Goal: Feedback & Contribution: Leave review/rating

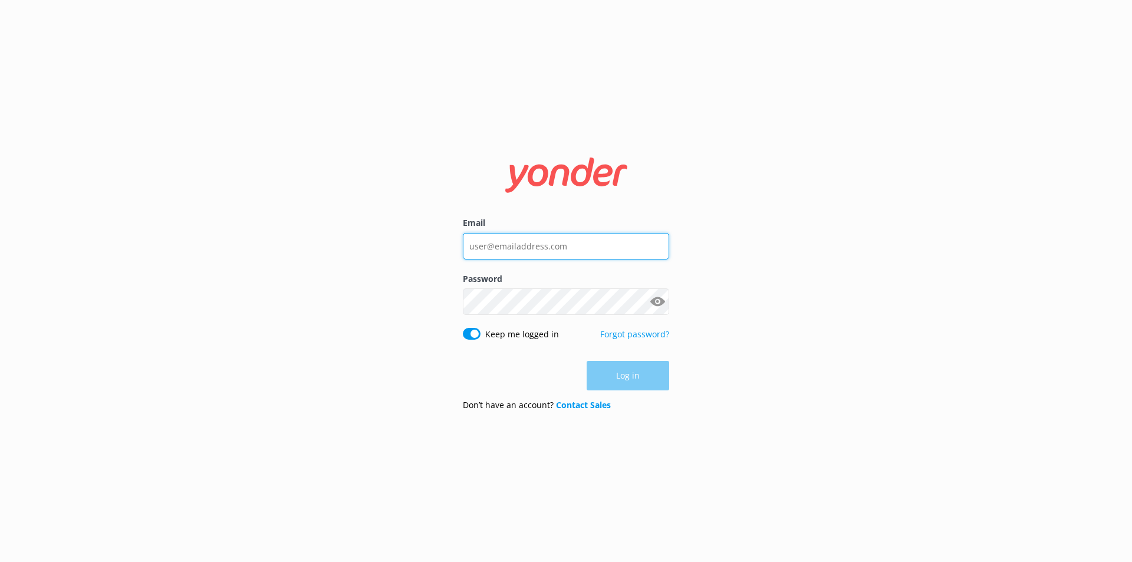
click at [541, 244] on input "Email" at bounding box center [566, 246] width 206 height 27
type input "info@campbellriverwhalewatching.com"
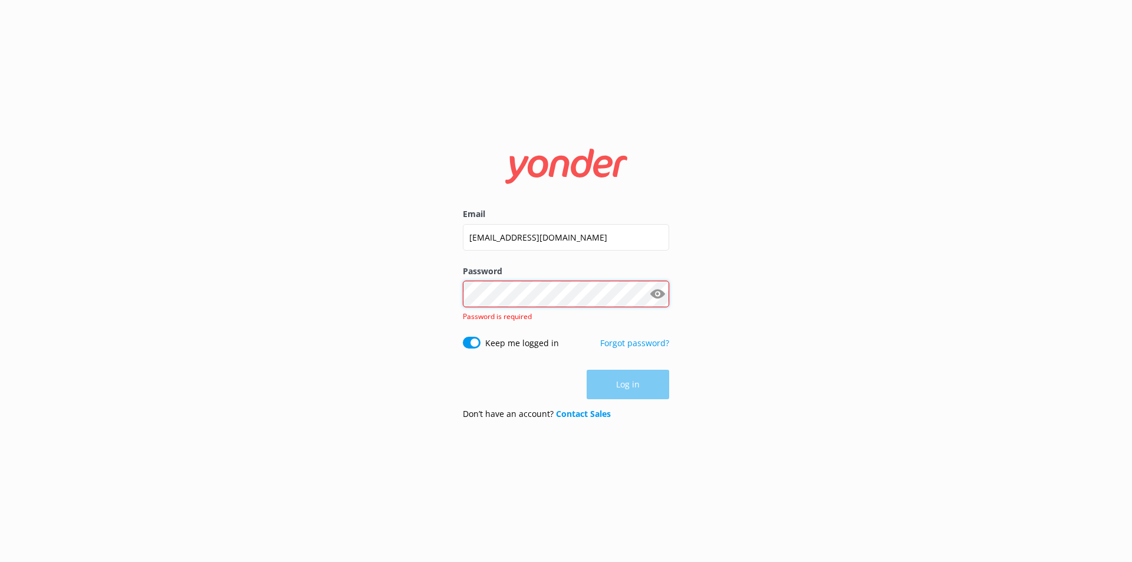
click at [547, 308] on div "Password Show password Password is required" at bounding box center [566, 301] width 206 height 72
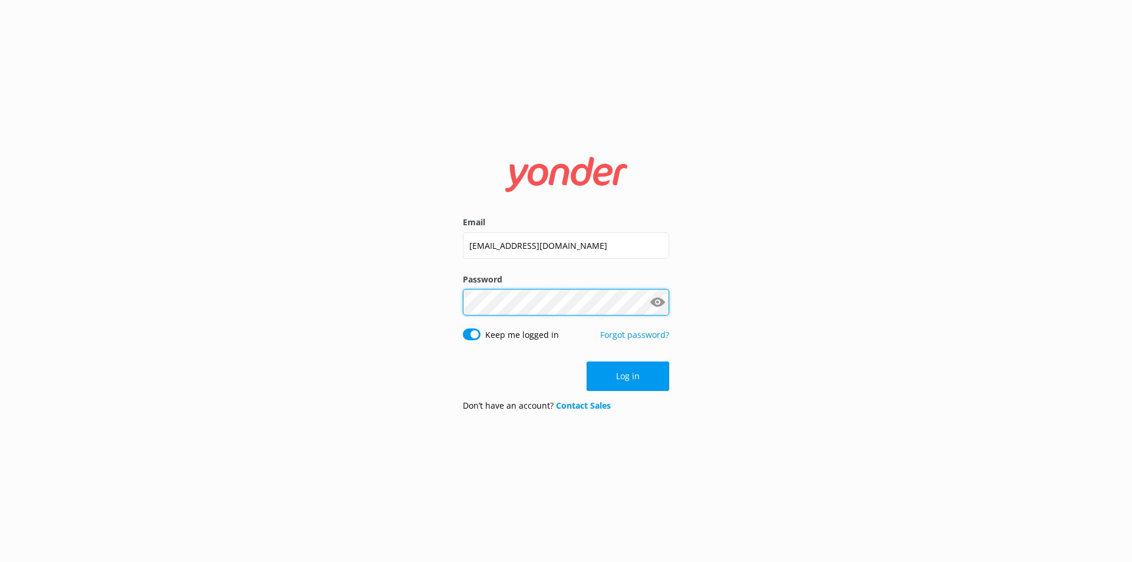
click button "Log in" at bounding box center [628, 375] width 83 height 29
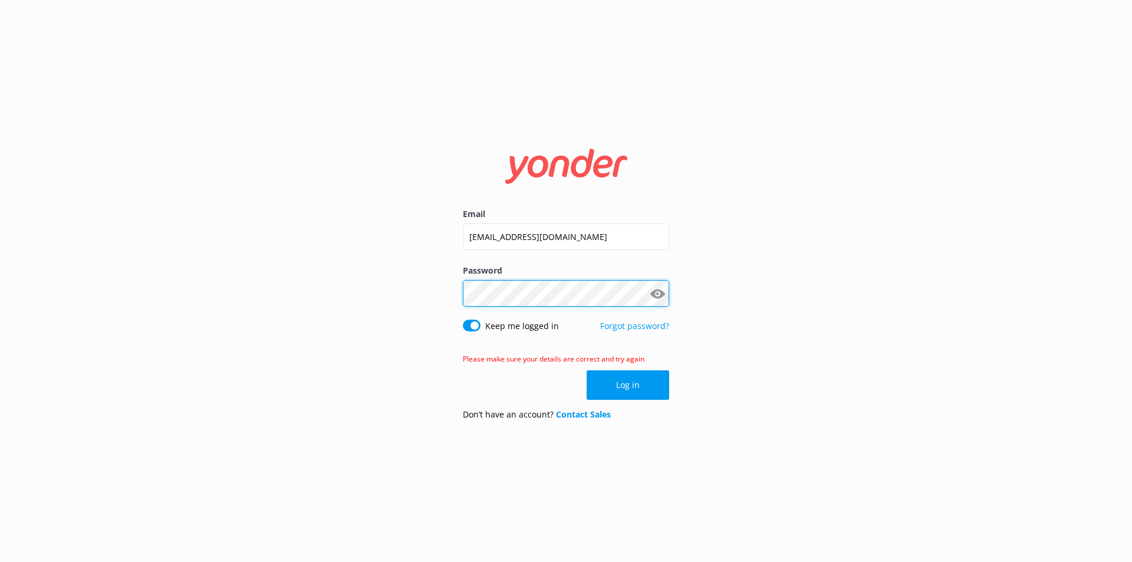
click at [440, 297] on div "Email info@campbellriverwhalewatching.com Password Show password Keep me logged…" at bounding box center [566, 281] width 1132 height 562
click button "Log in" at bounding box center [628, 384] width 83 height 29
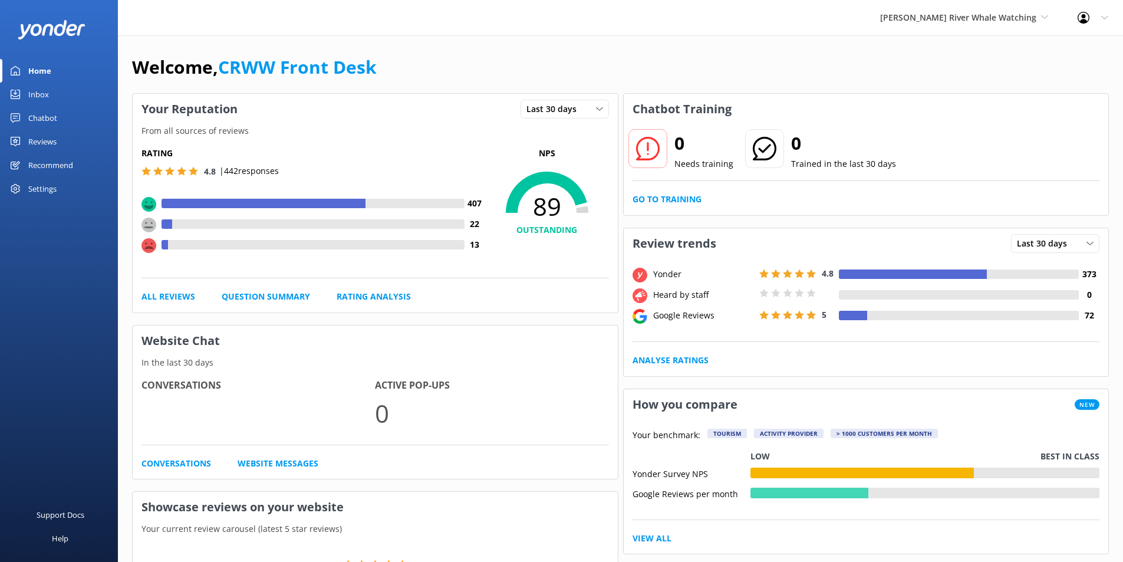
click at [38, 118] on div "Chatbot" at bounding box center [42, 118] width 29 height 24
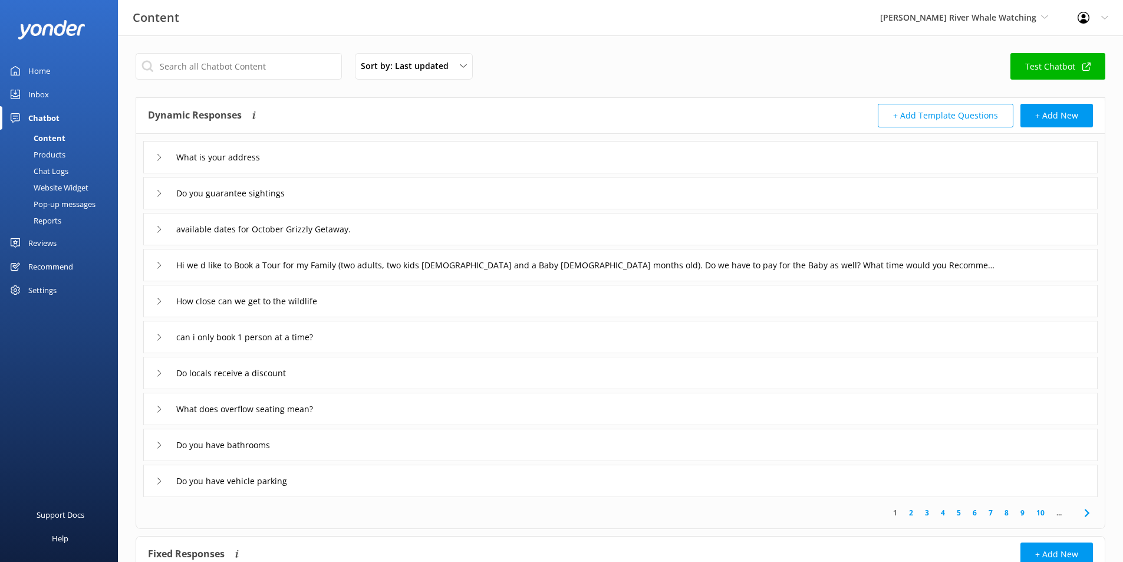
click at [41, 89] on div "Inbox" at bounding box center [38, 95] width 21 height 24
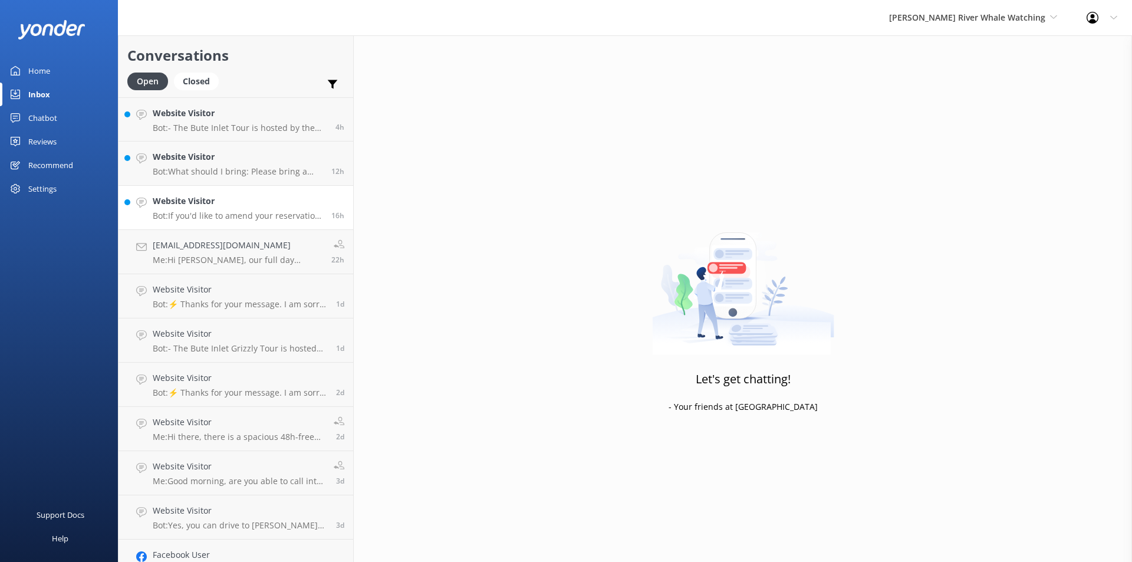
click at [203, 226] on link "Website Visitor Bot: If you'd like to amend your reservation, please contact th…" at bounding box center [236, 208] width 235 height 44
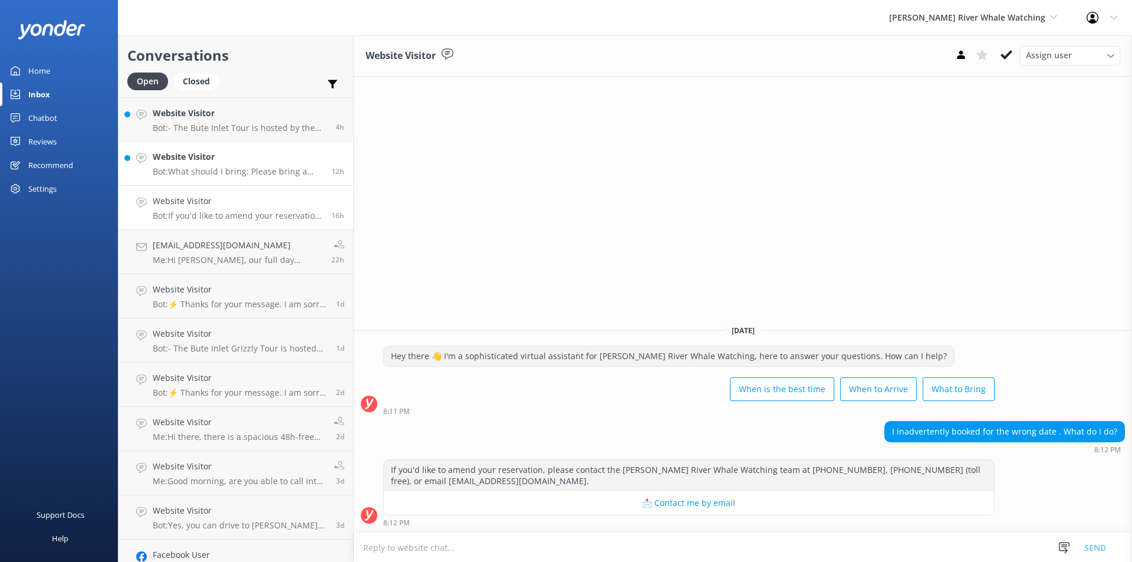
click at [210, 176] on p "Bot: What should I bring: Please bring a reusable water bottle (we have a water…" at bounding box center [238, 171] width 170 height 11
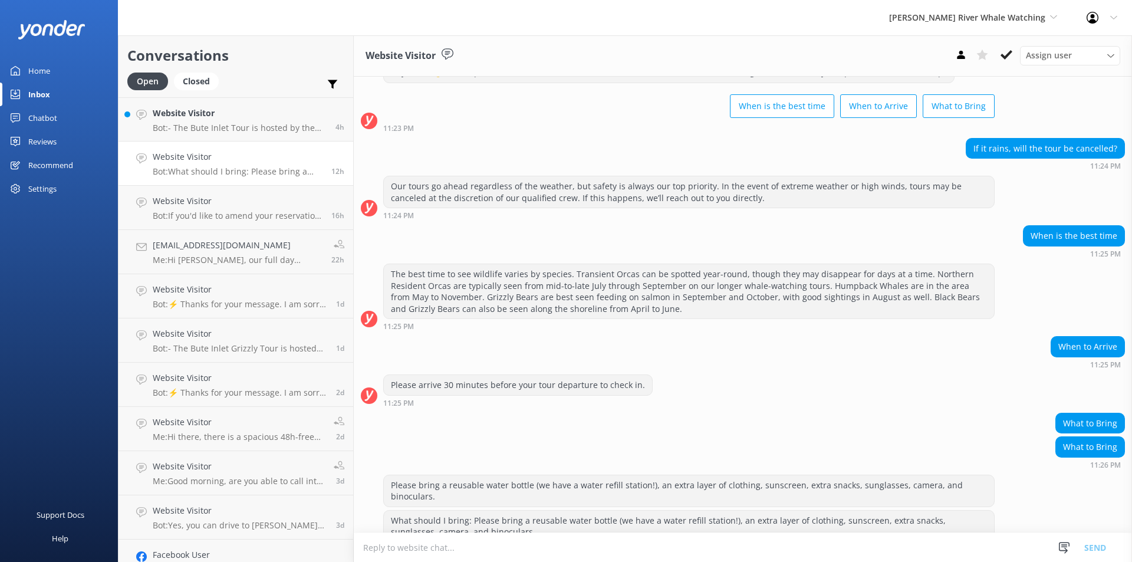
scroll to position [73, 0]
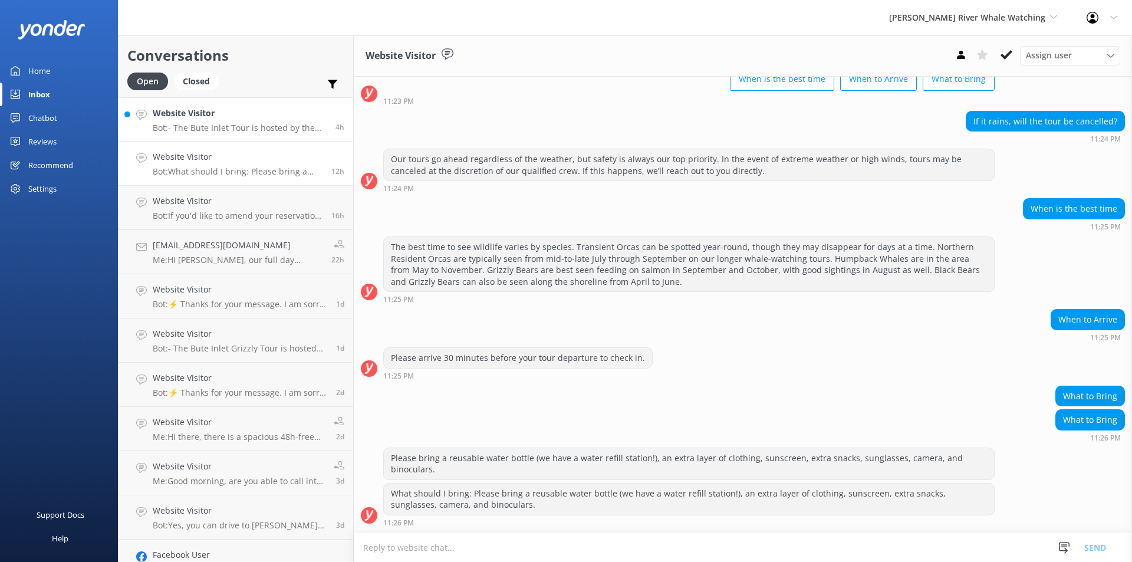
click at [260, 127] on p "Bot: - The Bute Inlet Tour is hosted by the Homalco First Nation along the Orfo…" at bounding box center [240, 128] width 174 height 11
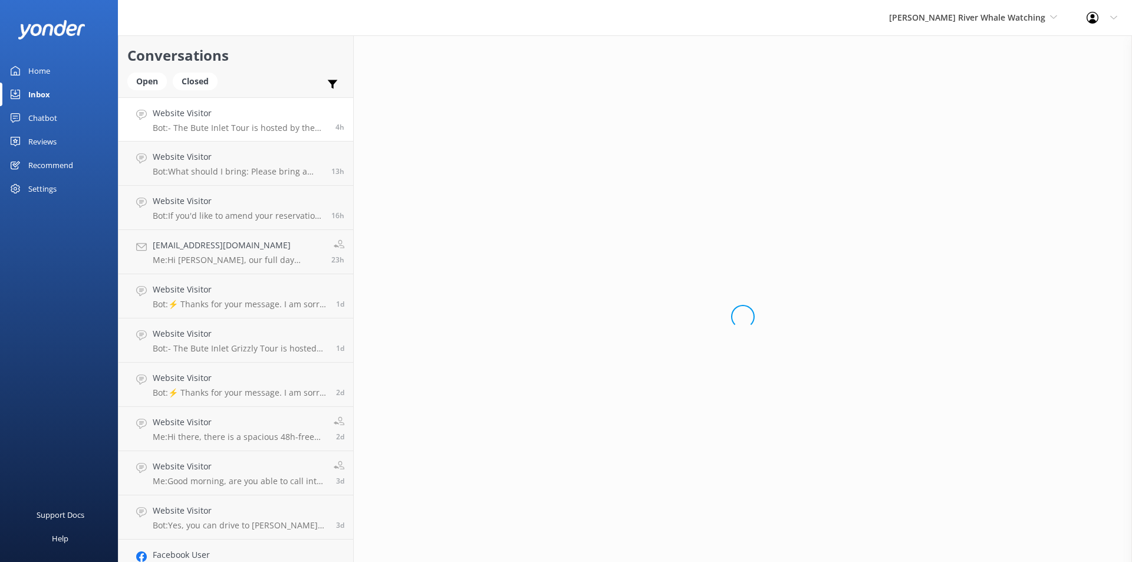
click at [212, 114] on h4 "Website Visitor" at bounding box center [240, 113] width 174 height 13
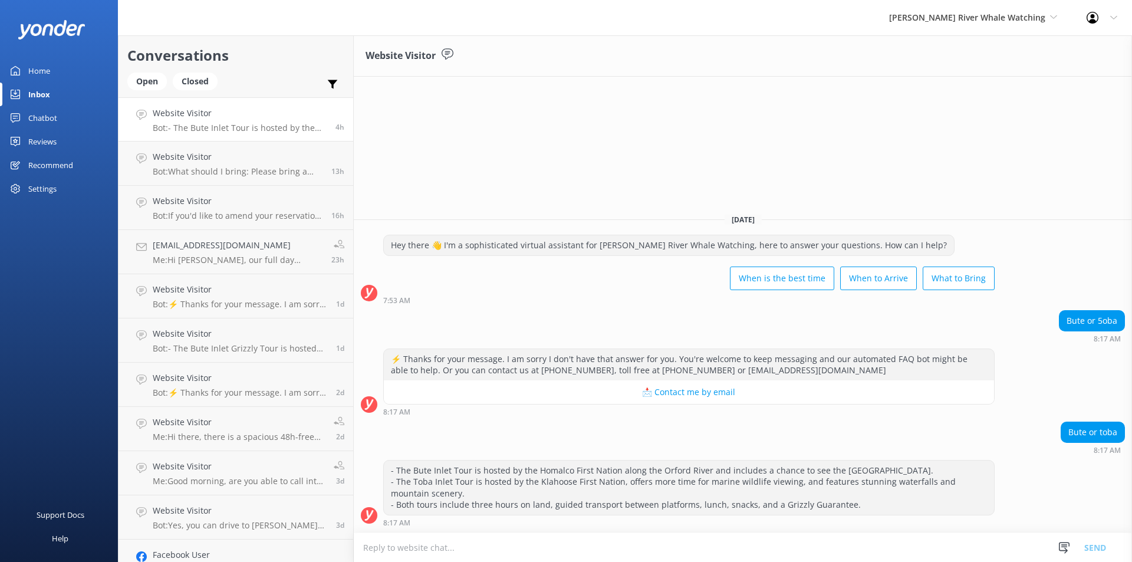
click at [161, 111] on h4 "Website Visitor" at bounding box center [240, 113] width 174 height 13
click at [212, 123] on p "Bot: - The Bute Inlet Tour is hosted by the Homalco First Nation along the Orfo…" at bounding box center [240, 128] width 174 height 11
click at [194, 157] on h4 "Website Visitor" at bounding box center [238, 156] width 170 height 13
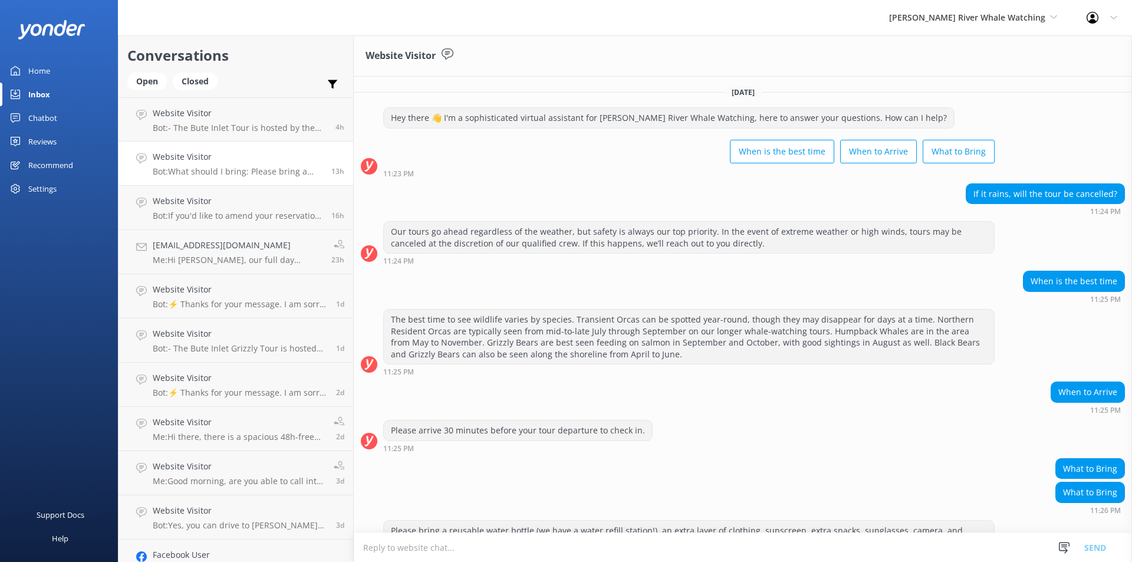
scroll to position [73, 0]
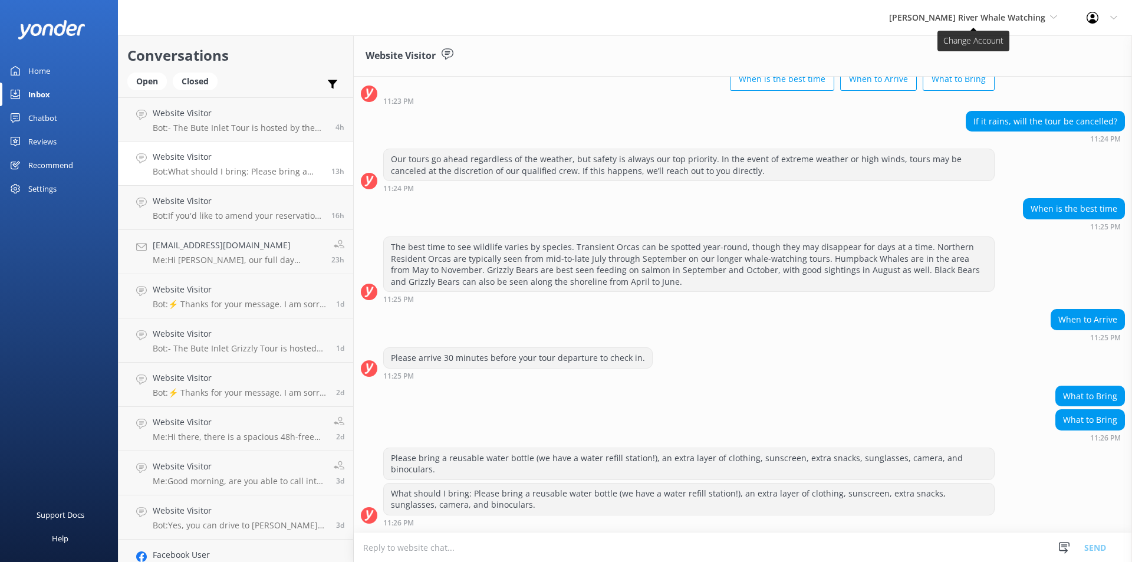
click at [1024, 14] on span "[PERSON_NAME] River Whale Watching" at bounding box center [967, 17] width 156 height 11
click at [936, 42] on link "Wildcoast Adventures" at bounding box center [933, 49] width 118 height 28
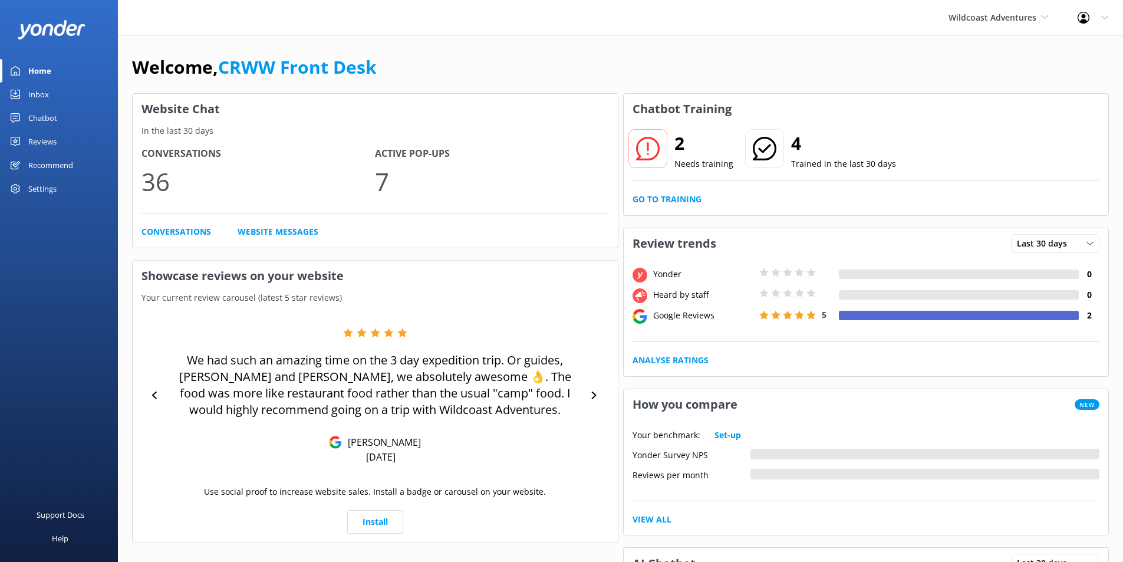
click at [20, 91] on link "Inbox" at bounding box center [59, 95] width 118 height 24
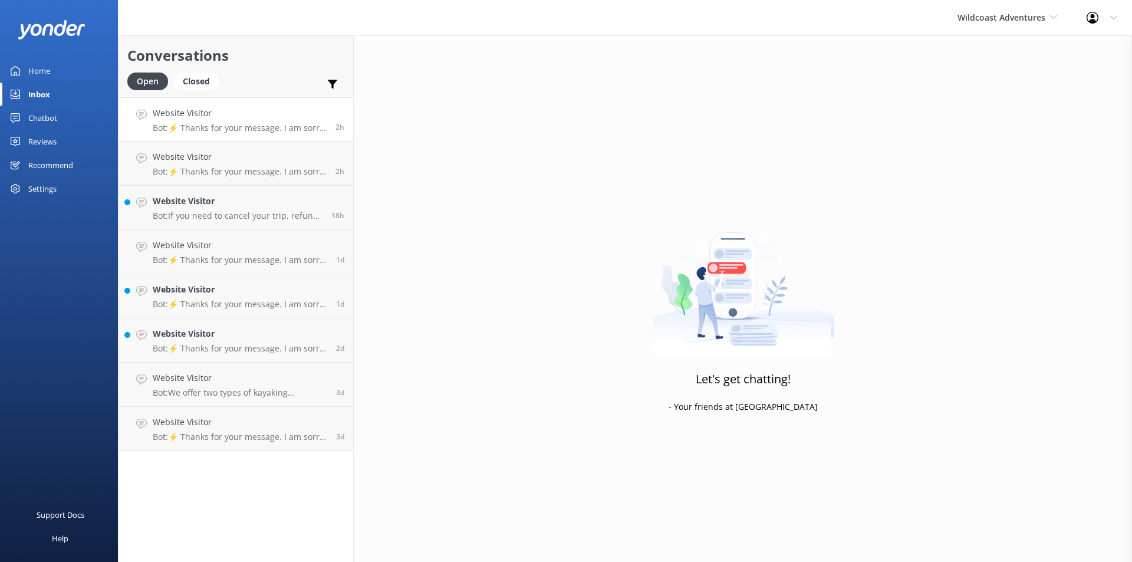
click at [235, 128] on p "Bot: ⚡ Thanks for your message. I am sorry I don't have that answer for you. Yo…" at bounding box center [240, 128] width 174 height 11
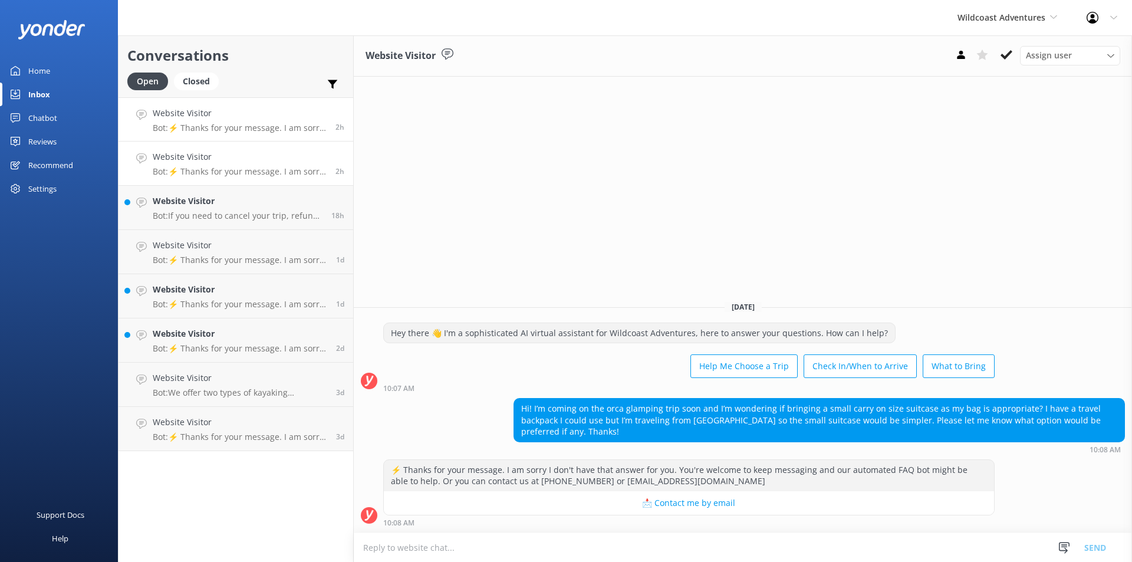
click at [235, 169] on p "Bot: ⚡ Thanks for your message. I am sorry I don't have that answer for you. Yo…" at bounding box center [240, 171] width 174 height 11
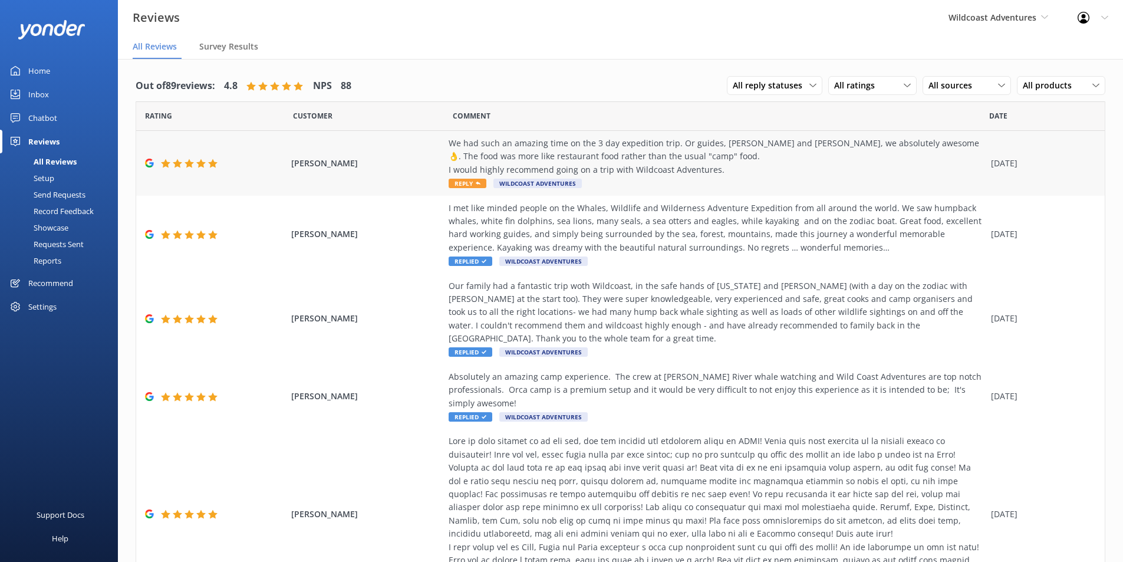
click at [461, 183] on span "Reply" at bounding box center [468, 183] width 38 height 9
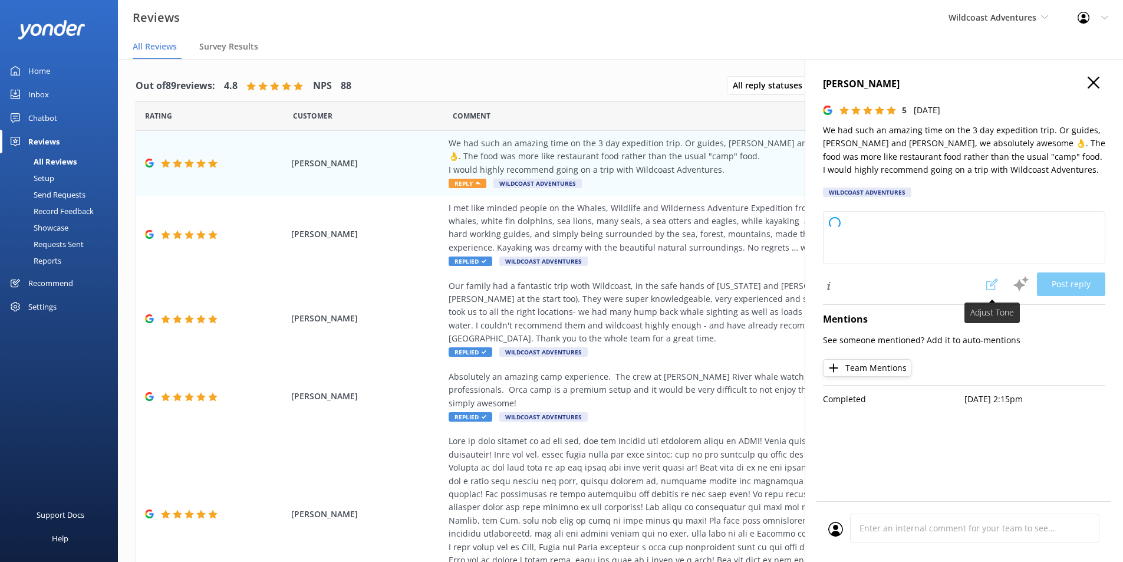
type textarea "Thank you so much for your wonderful review! We're thrilled to hear you had an …"
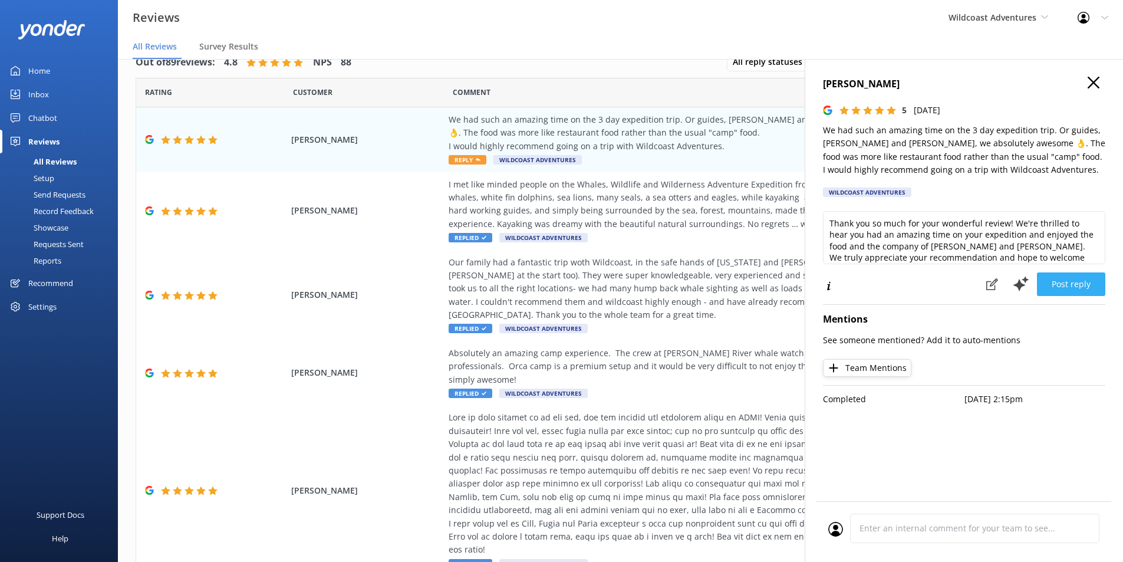
click at [1067, 281] on button "Post reply" at bounding box center [1071, 284] width 68 height 24
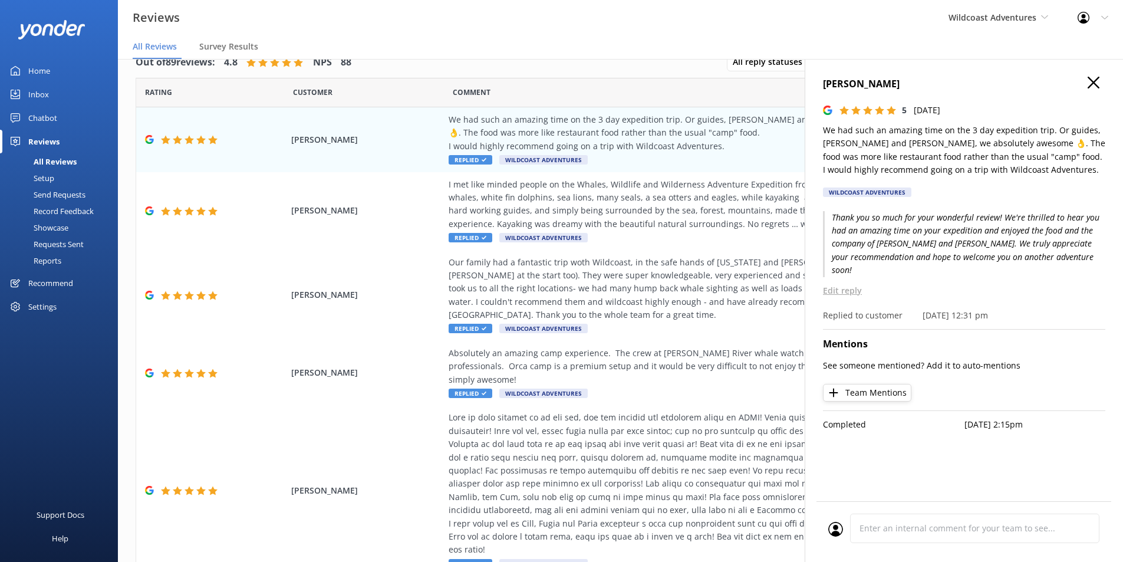
click at [1096, 86] on icon "button" at bounding box center [1094, 83] width 12 height 12
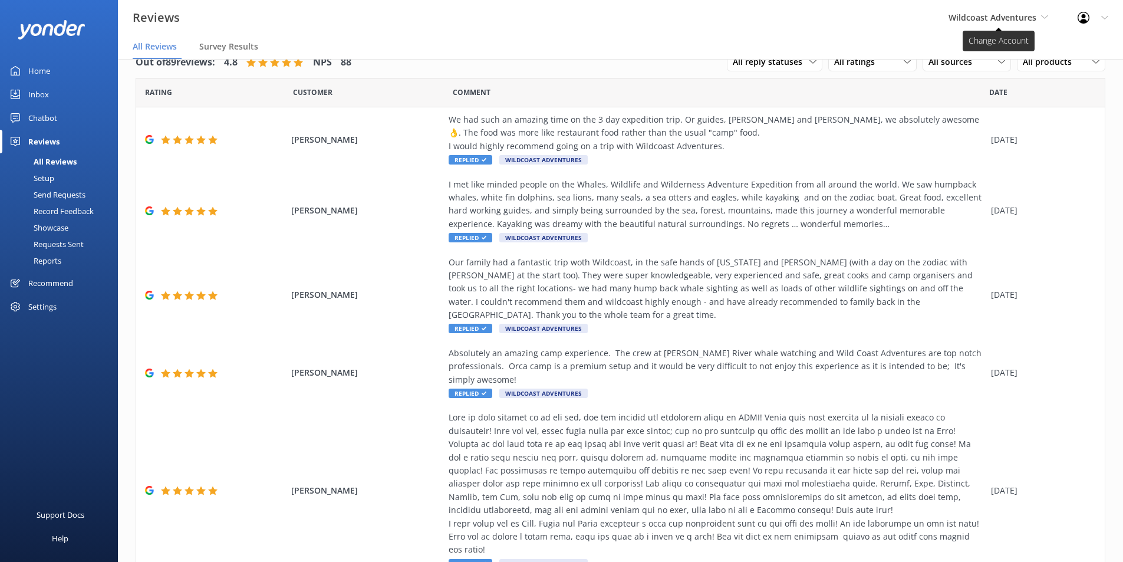
click at [1002, 18] on span "Wildcoast Adventures" at bounding box center [993, 17] width 88 height 11
click at [961, 87] on link "[PERSON_NAME] River Whale Watching" at bounding box center [993, 83] width 118 height 39
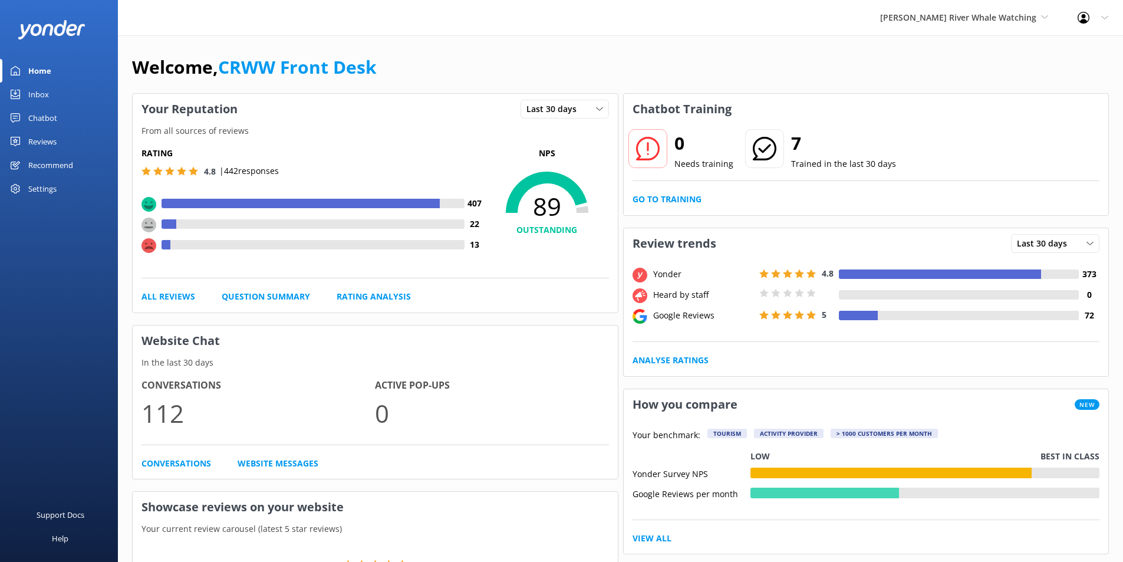
click at [55, 142] on div "Reviews" at bounding box center [42, 142] width 28 height 24
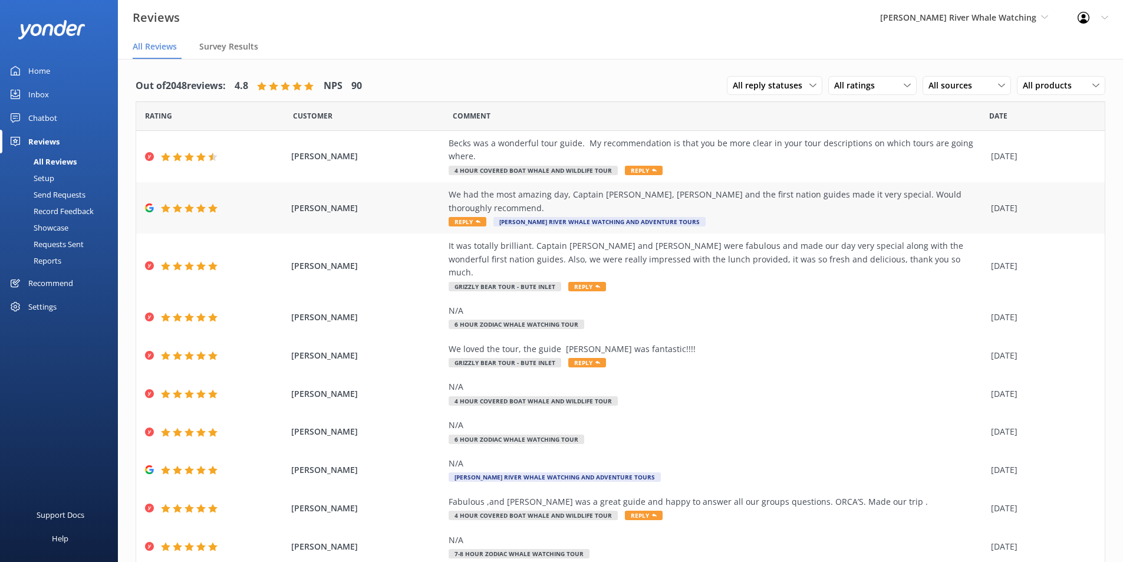
click at [460, 217] on span "Reply" at bounding box center [468, 221] width 38 height 9
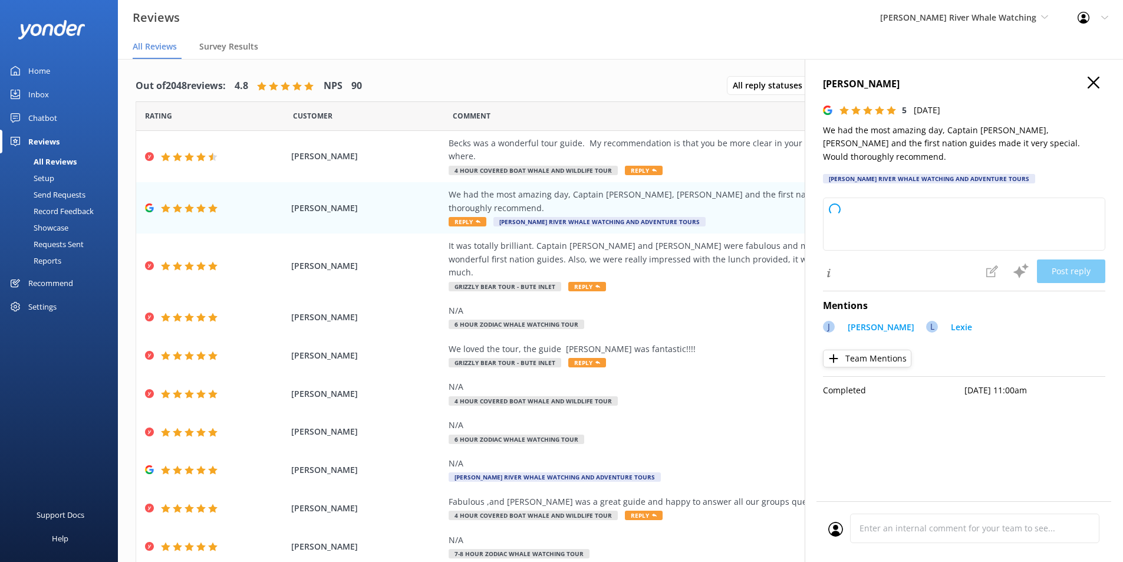
type textarea "Thank you so much for your wonderful review! We're delighted to hear you had an…"
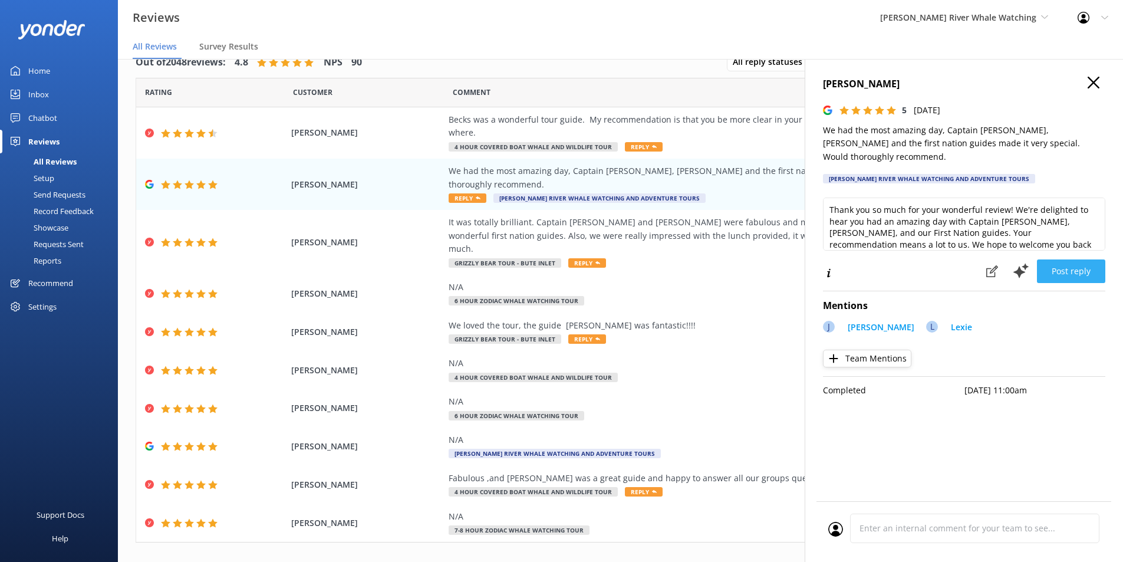
click at [1073, 259] on button "Post reply" at bounding box center [1071, 271] width 68 height 24
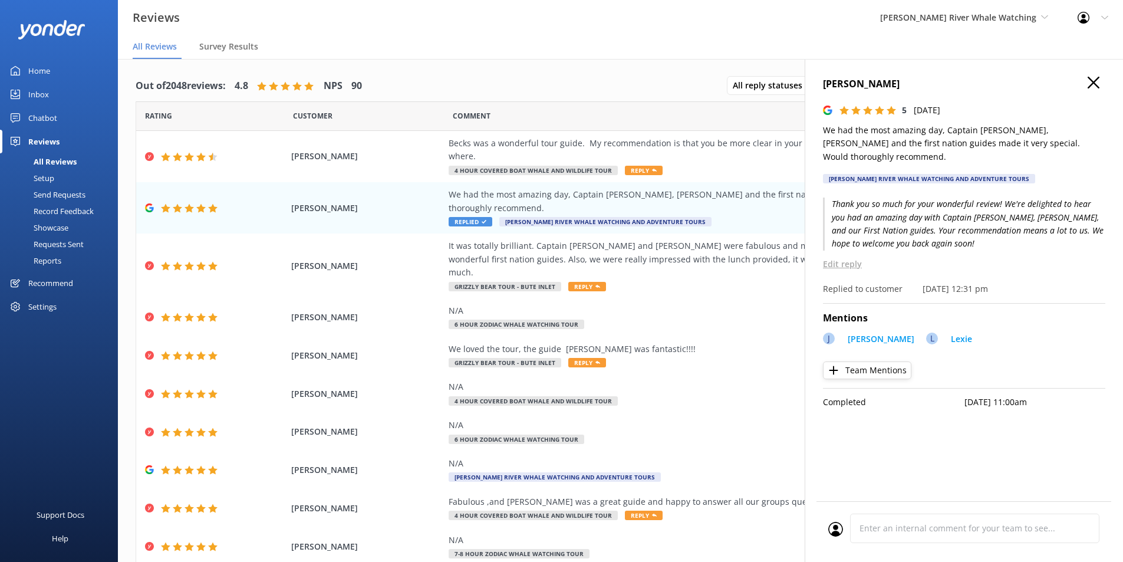
click at [1094, 88] on button "button" at bounding box center [1094, 83] width 12 height 13
